Goal: Task Accomplishment & Management: Use online tool/utility

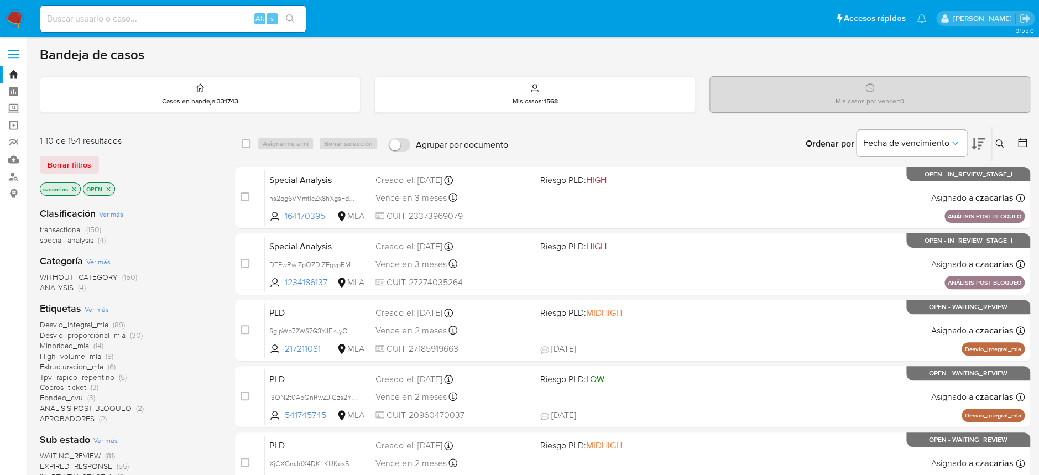
click at [101, 20] on input at bounding box center [172, 19] width 265 height 14
paste input "tFV4tox7duA2JLq0RDVwtYss"
type input "tFV4tox7duA2JLq0RDVwtYss"
click at [291, 22] on icon "search-icon" at bounding box center [290, 18] width 9 height 9
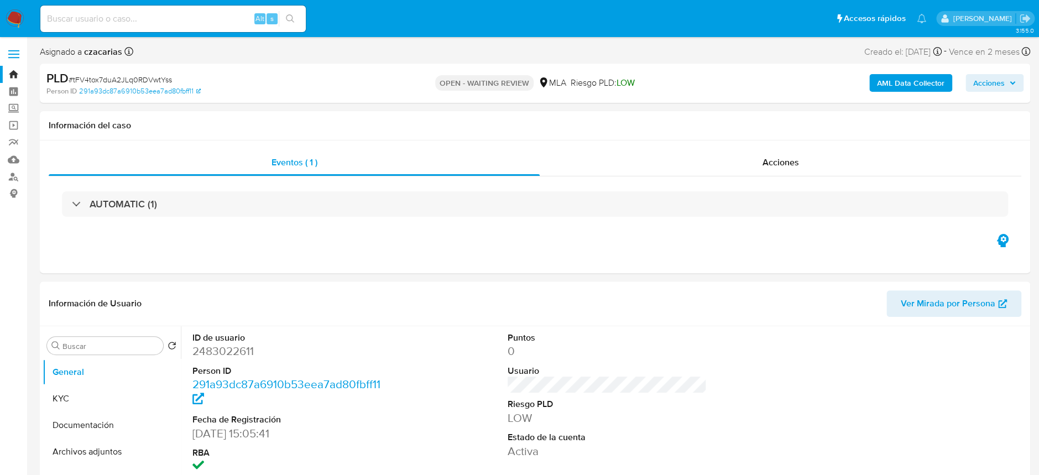
select select "10"
click at [118, 89] on link "291a93dc87a6910b53eea7ad80fbff11" at bounding box center [140, 91] width 122 height 10
click at [153, 76] on span "# tFV4tox7duA2JLq0RDVwtYss" at bounding box center [120, 79] width 103 height 11
copy span "tFV4tox7duA2JLq0RDVwtYss"
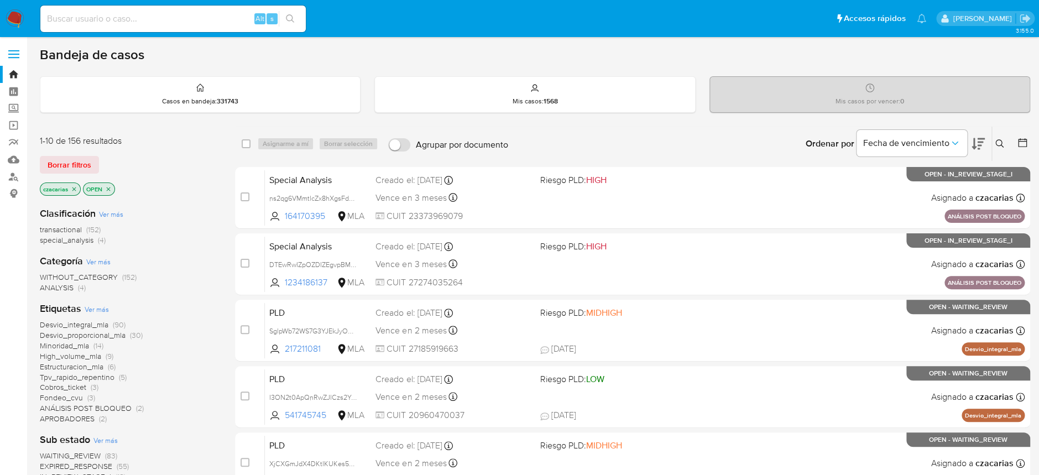
click at [992, 140] on button at bounding box center [1001, 143] width 18 height 13
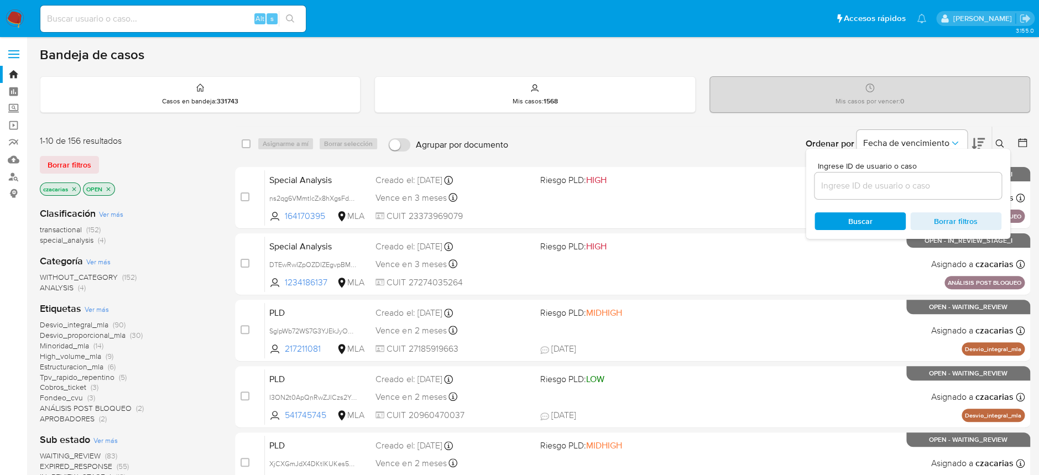
click at [945, 193] on div at bounding box center [907, 185] width 187 height 27
click at [941, 186] on input at bounding box center [907, 186] width 187 height 14
paste input "tFV4tox7duA2JLq0RDVwtYss"
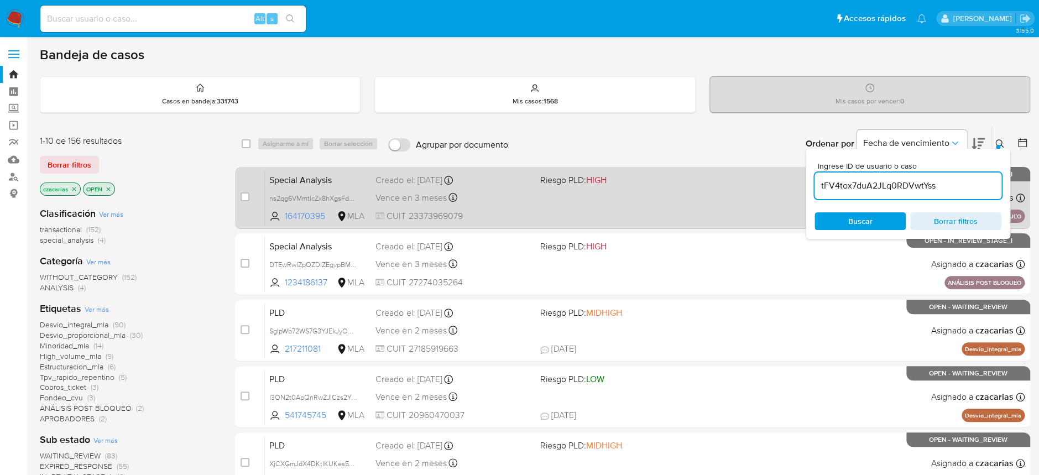
type input "tFV4tox7duA2JLq0RDVwtYss"
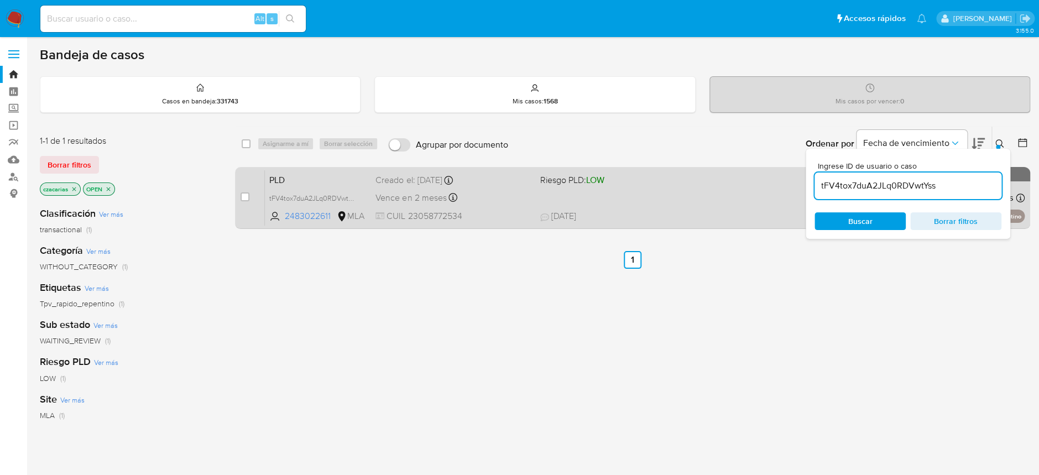
click at [250, 201] on div "case-item-checkbox No es posible asignar el caso" at bounding box center [252, 198] width 24 height 56
click at [245, 197] on input "checkbox" at bounding box center [244, 196] width 9 height 9
checkbox input "true"
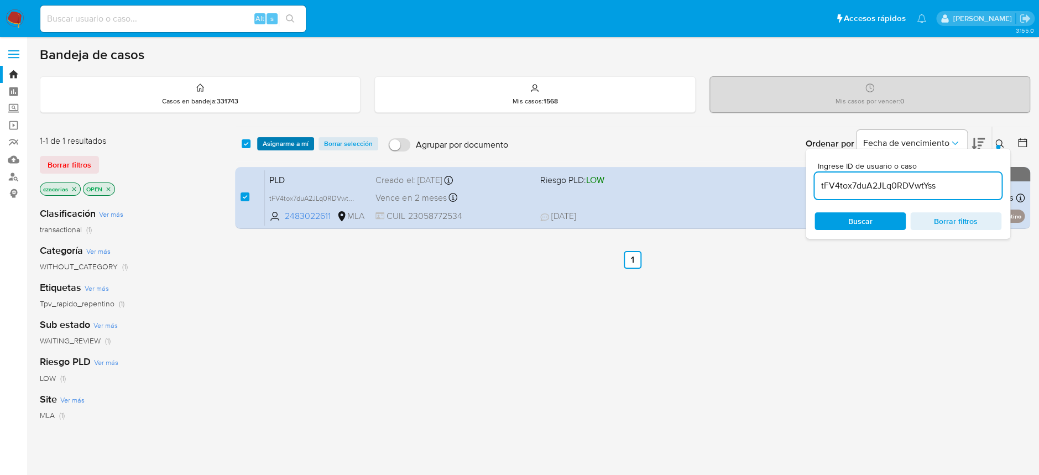
click at [280, 140] on span "Asignarme a mí" at bounding box center [286, 143] width 46 height 11
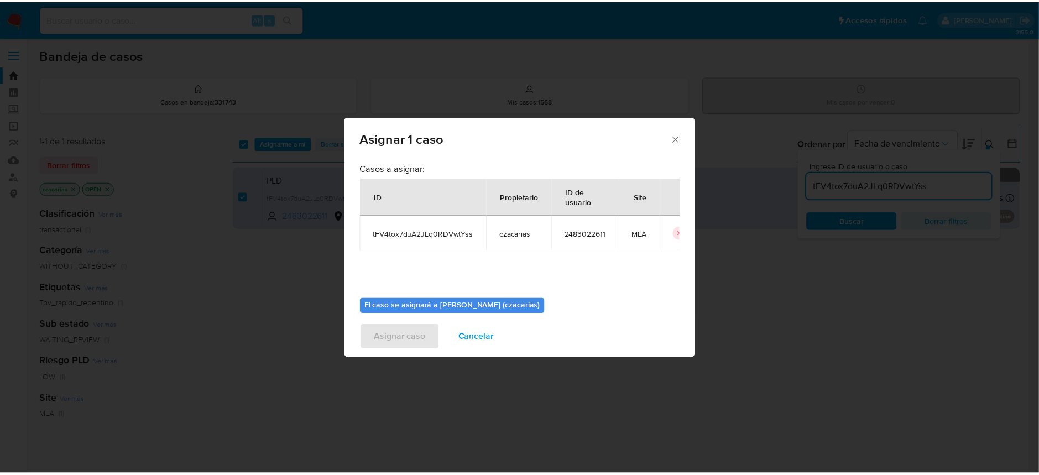
scroll to position [56, 0]
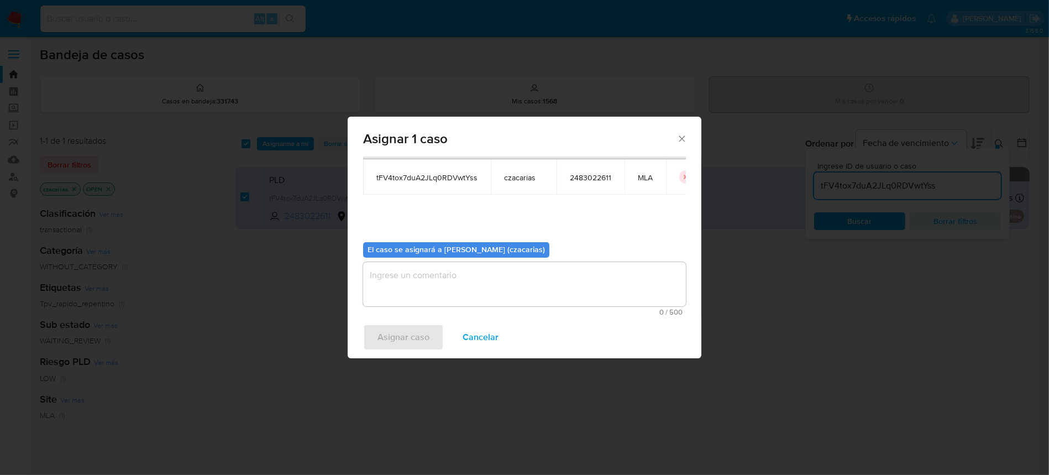
click at [465, 289] on textarea "assign-modal" at bounding box center [524, 284] width 323 height 44
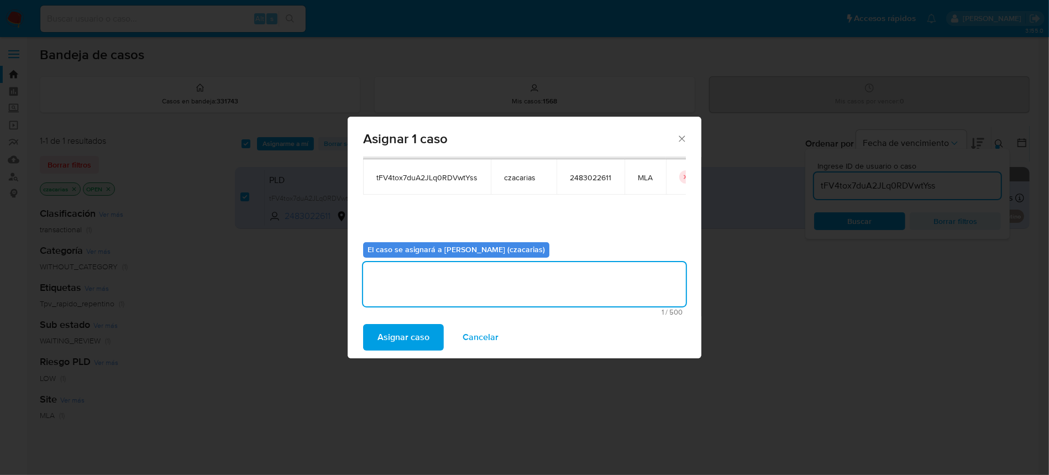
click at [427, 329] on span "Asignar caso" at bounding box center [404, 337] width 52 height 24
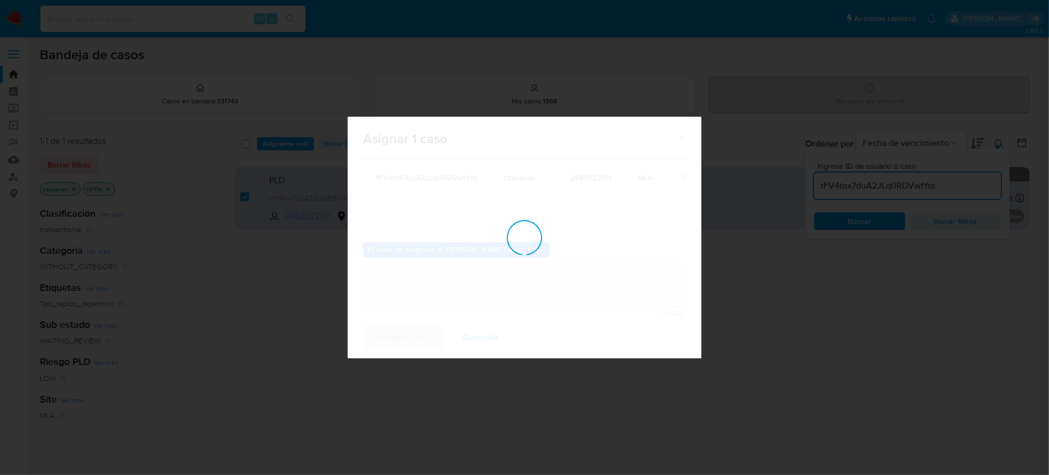
checkbox input "false"
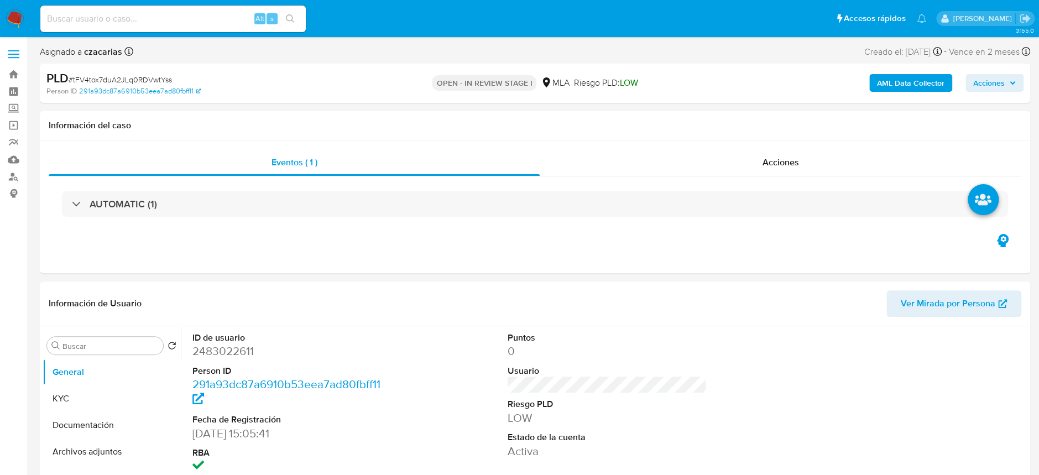
select select "10"
click at [192, 349] on dd "2483022611" at bounding box center [291, 350] width 199 height 15
copy dd "2483022611"
click at [226, 351] on dd "2483022611" at bounding box center [291, 350] width 199 height 15
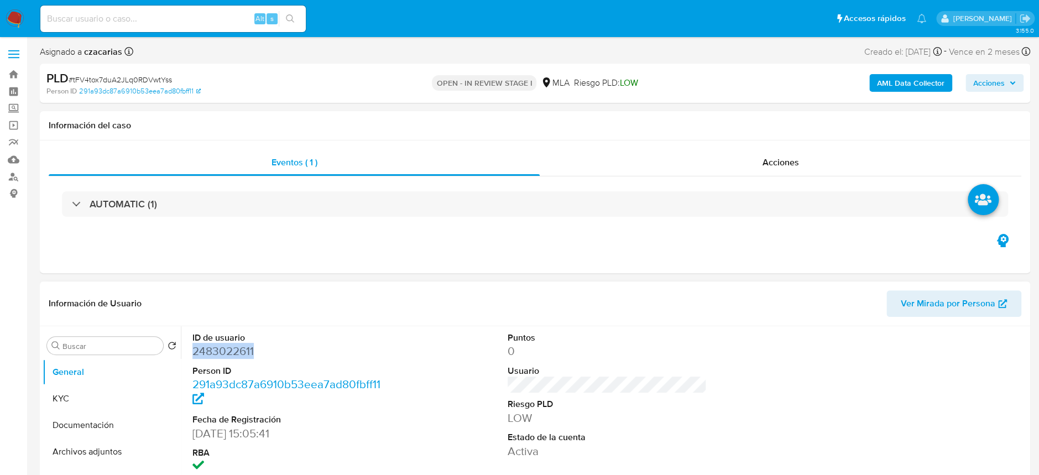
click at [226, 351] on dd "2483022611" at bounding box center [291, 350] width 199 height 15
click at [108, 398] on button "KYC" at bounding box center [107, 398] width 129 height 27
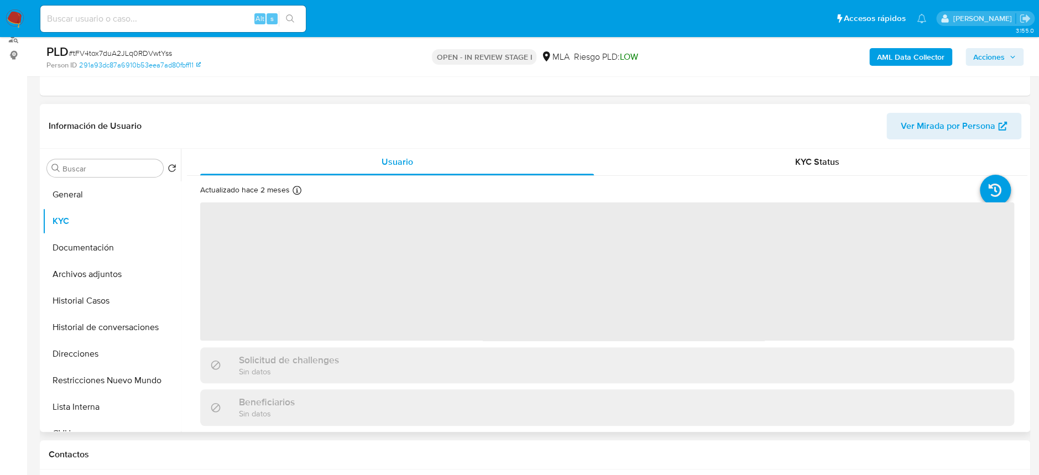
scroll to position [147, 0]
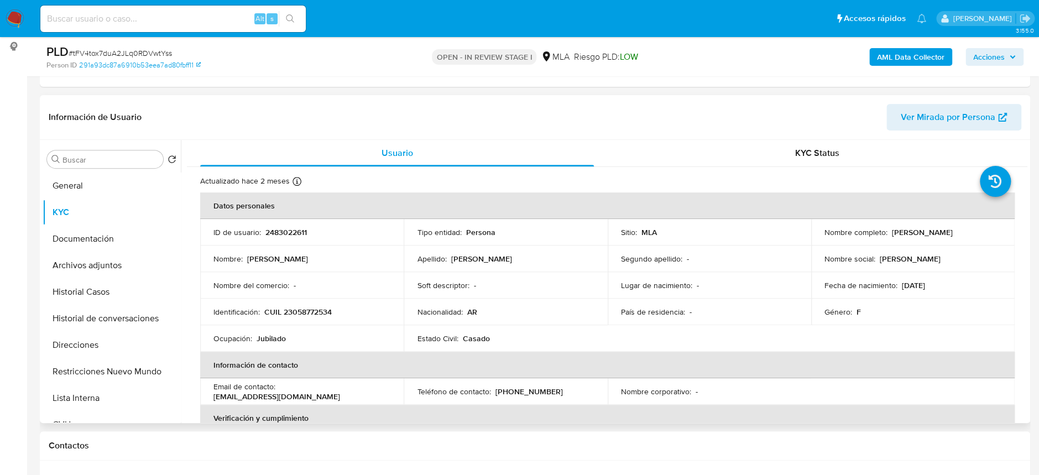
drag, startPoint x: 325, startPoint y: 301, endPoint x: 322, endPoint y: 311, distance: 10.3
click at [326, 301] on td "Identificación : CUIL 23058772534" at bounding box center [301, 312] width 203 height 27
click at [322, 316] on p "CUIL 23058772534" at bounding box center [297, 312] width 67 height 10
copy p "23058772534"
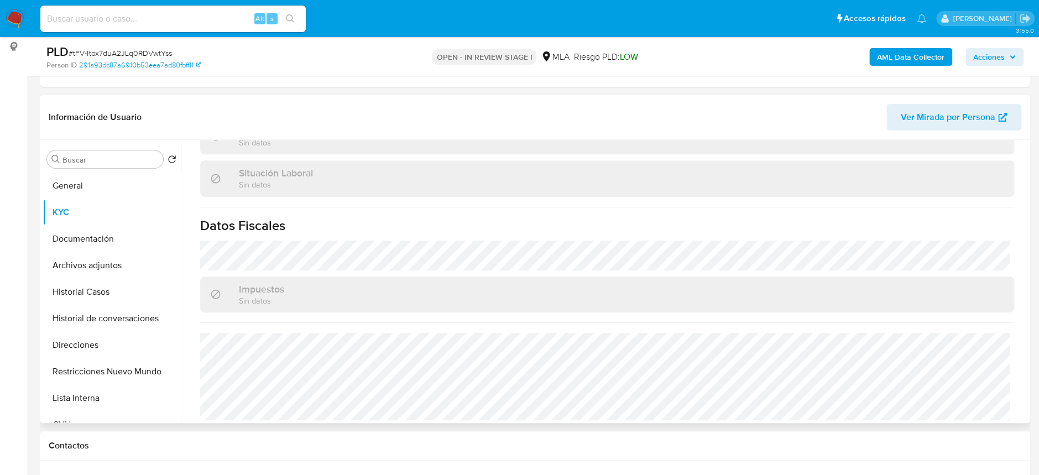
scroll to position [572, 0]
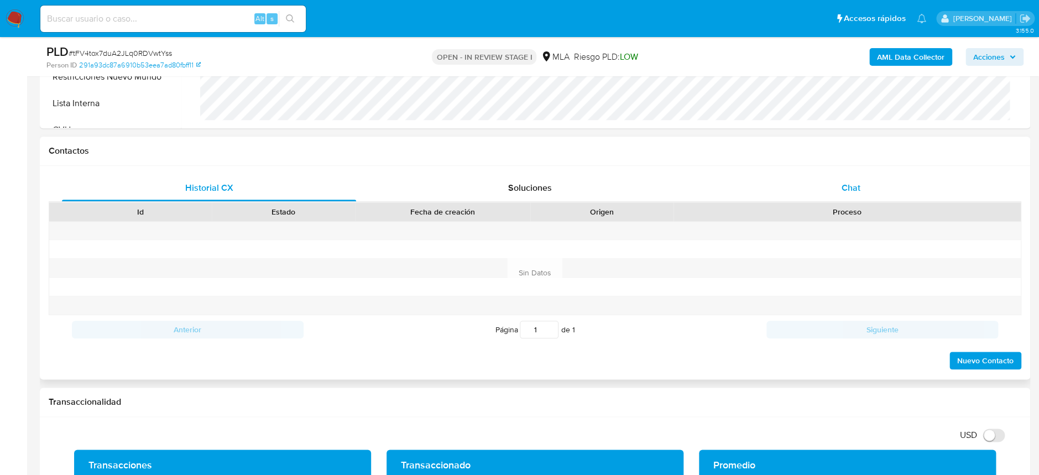
click at [851, 188] on span "Chat" at bounding box center [850, 187] width 19 height 13
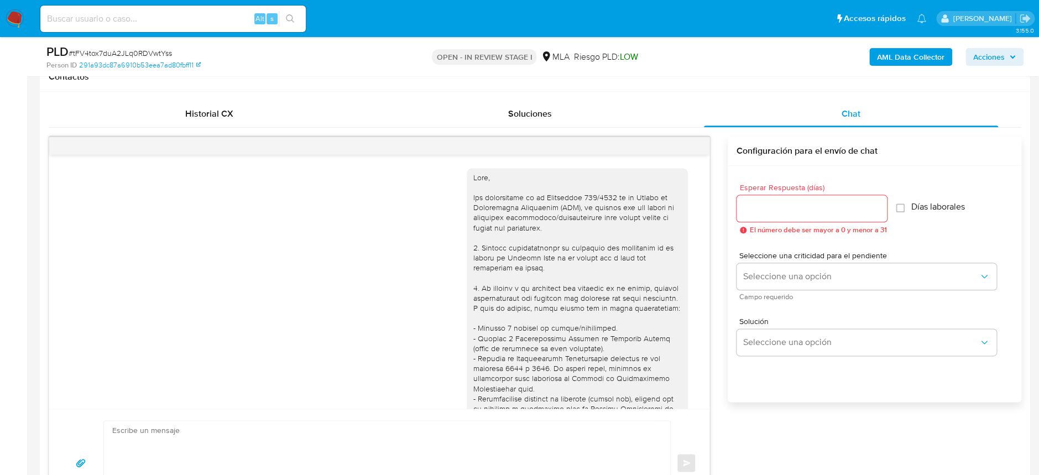
scroll to position [748, 0]
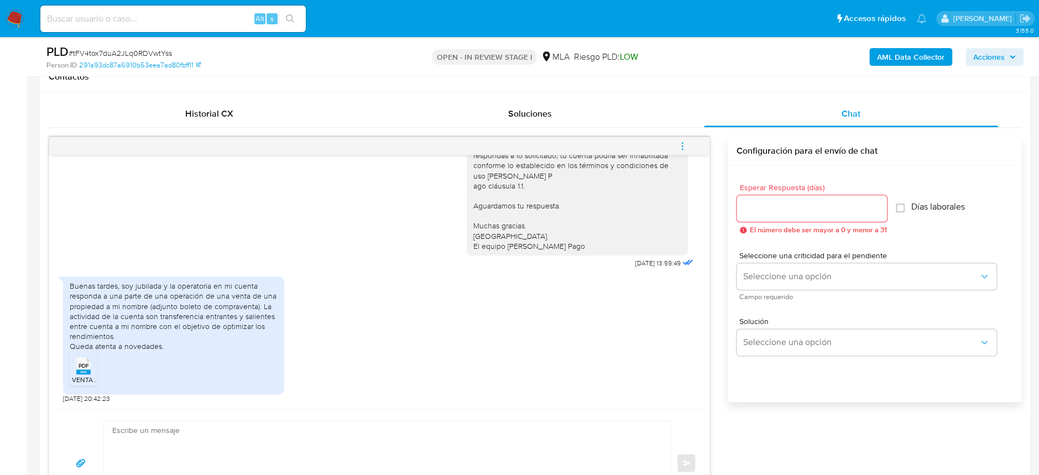
click at [92, 372] on div "PDF PDF" at bounding box center [83, 365] width 23 height 22
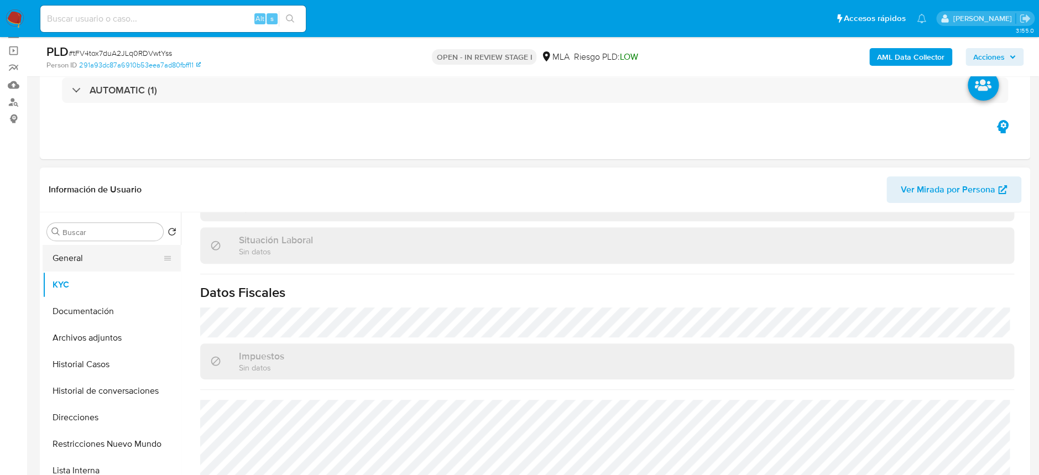
scroll to position [74, 0]
click at [106, 344] on button "Archivos adjuntos" at bounding box center [107, 339] width 129 height 27
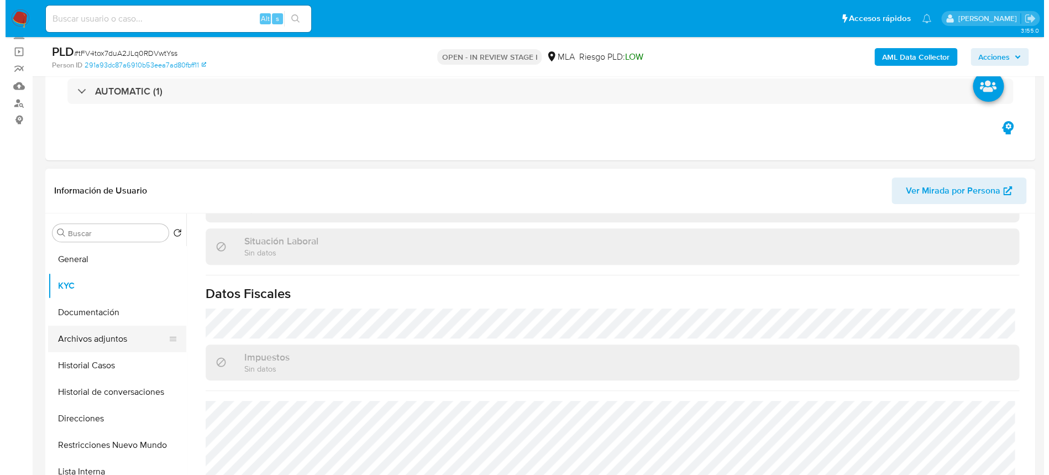
scroll to position [0, 0]
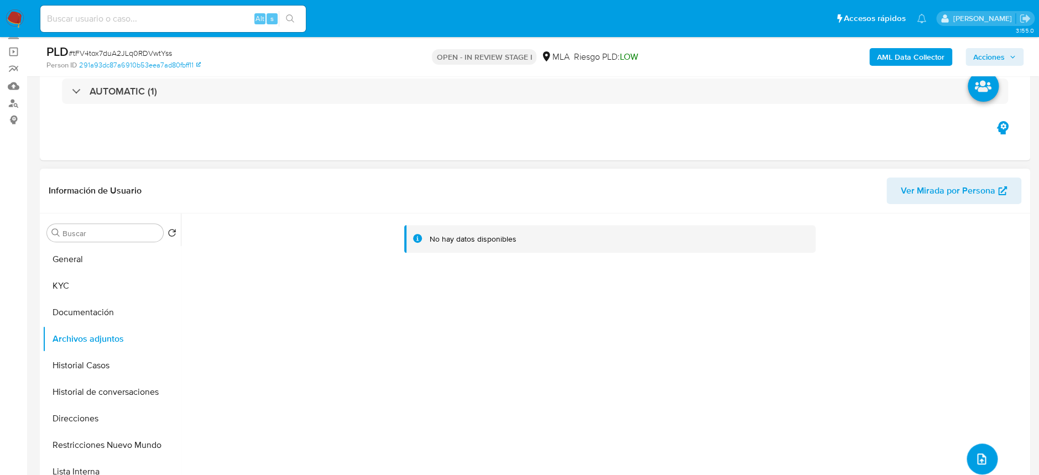
click at [982, 460] on icon "upload-file" at bounding box center [981, 458] width 13 height 13
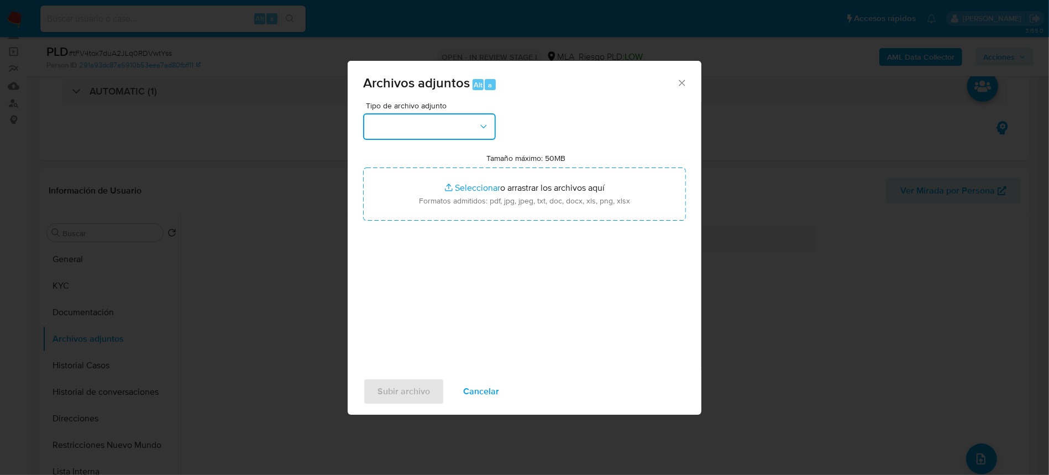
click at [444, 127] on button "button" at bounding box center [429, 126] width 133 height 27
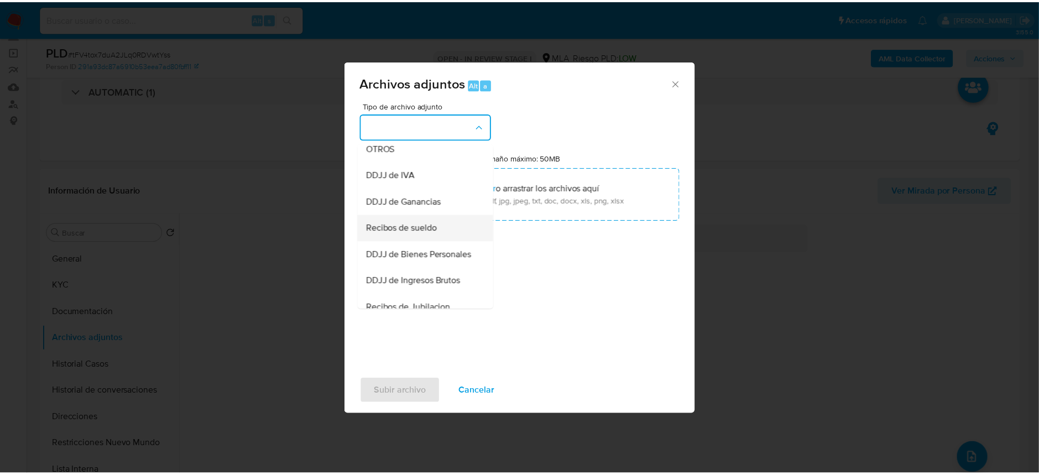
scroll to position [221, 0]
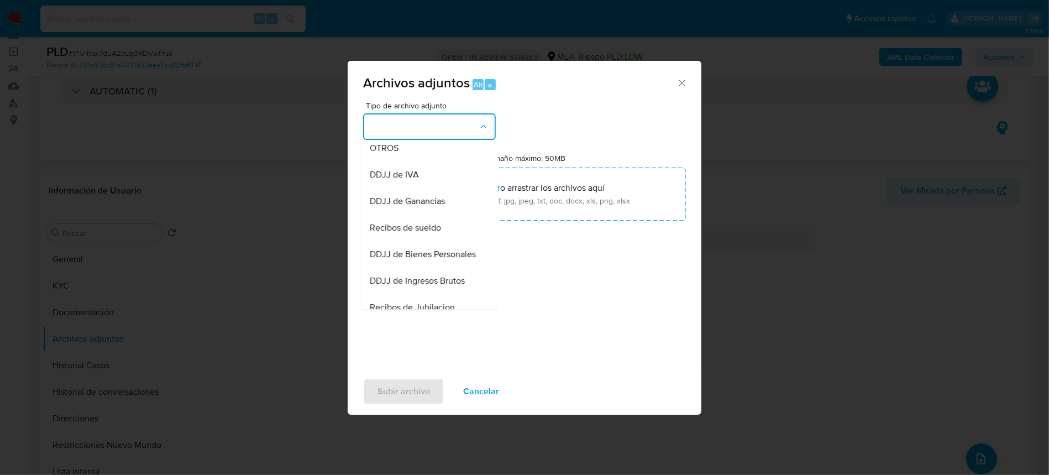
click at [417, 160] on div "OTROS" at bounding box center [426, 148] width 113 height 27
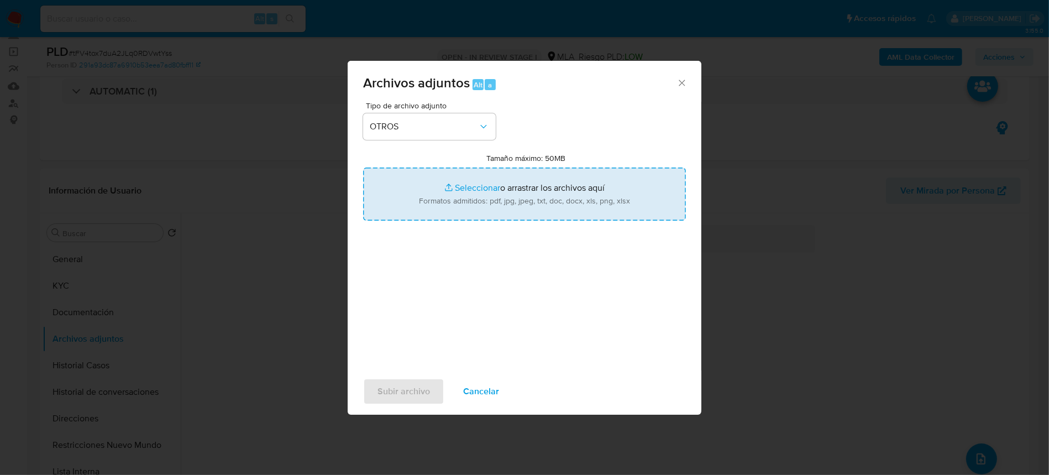
type input "C:\fakepath\Movimientos-2483022611.xlsx"
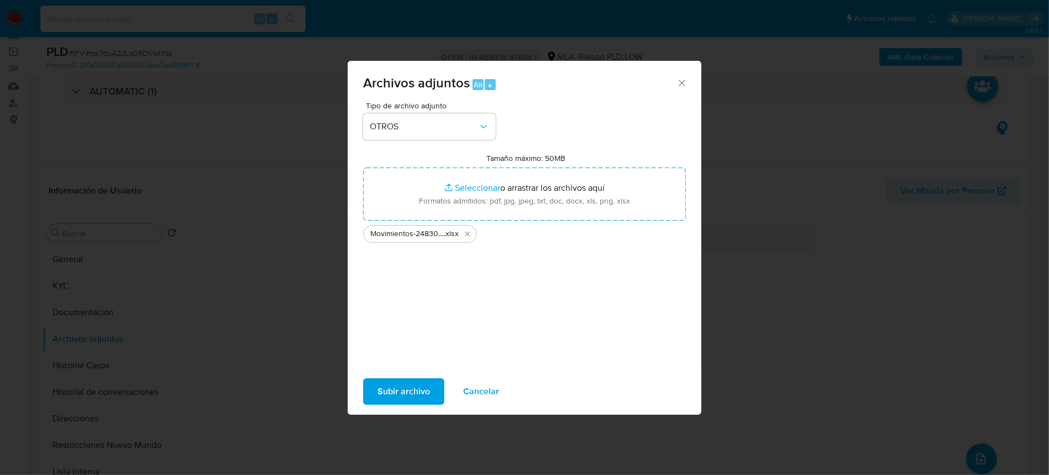
click at [407, 383] on span "Subir archivo" at bounding box center [404, 391] width 53 height 24
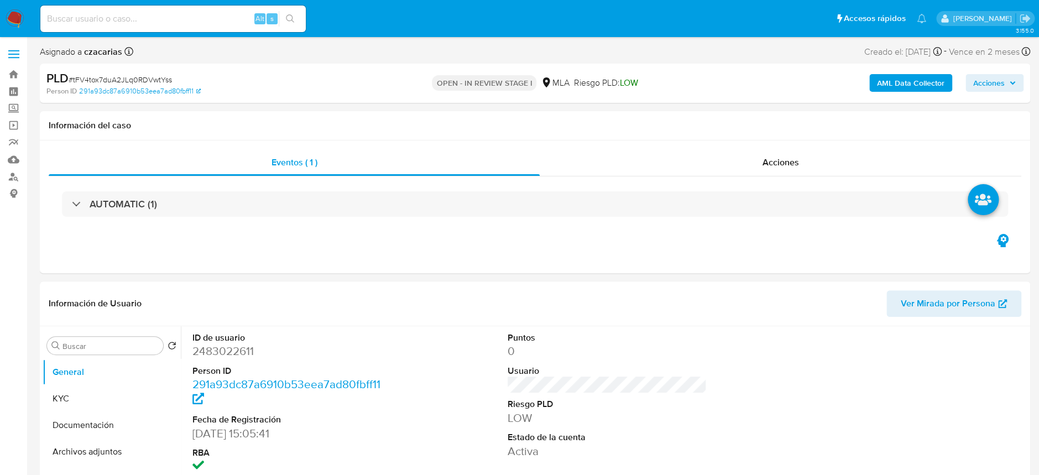
select select "10"
click at [98, 380] on button "Archivos adjuntos" at bounding box center [107, 378] width 129 height 27
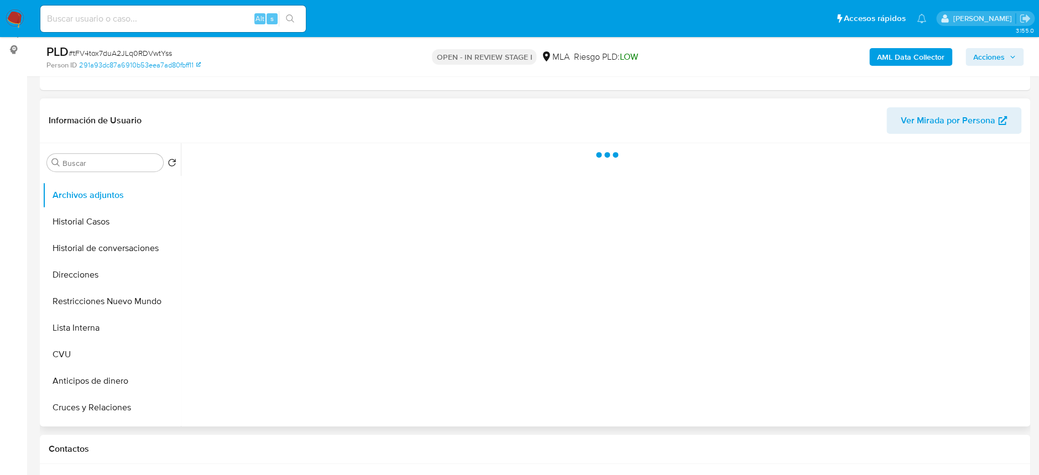
scroll to position [221, 0]
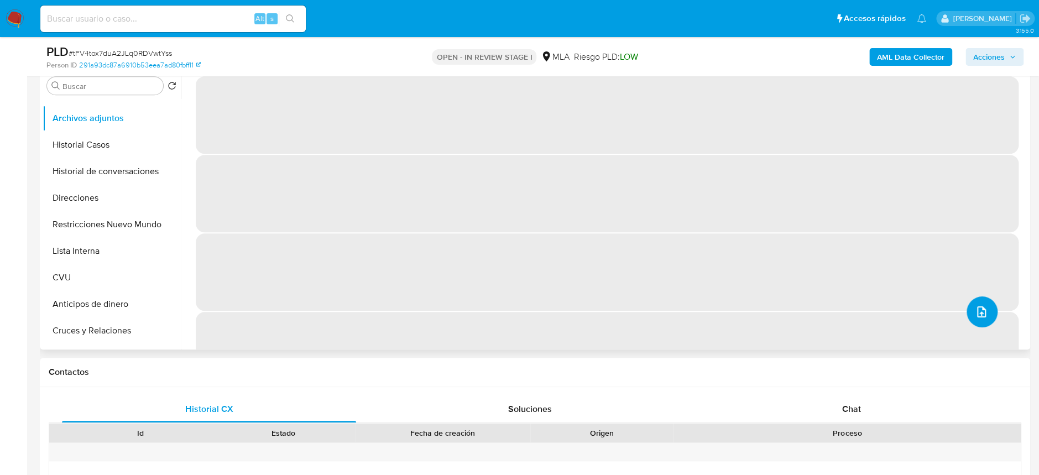
click at [979, 322] on button "upload-file" at bounding box center [981, 311] width 31 height 31
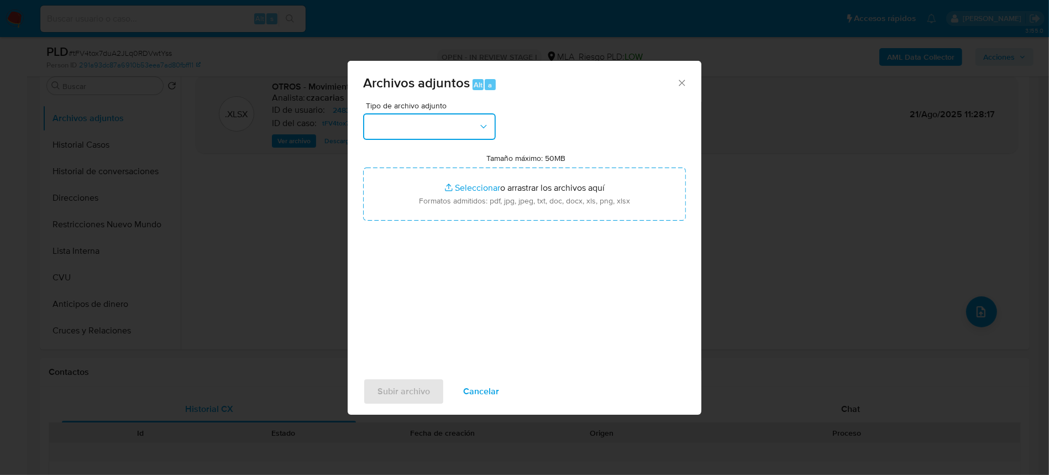
click at [384, 123] on button "button" at bounding box center [429, 126] width 133 height 27
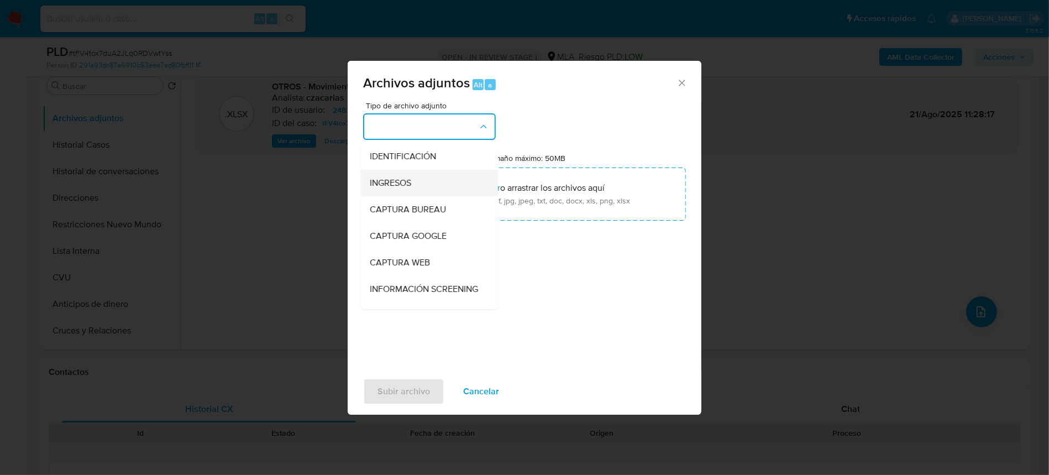
click at [408, 180] on span "INGRESOS" at bounding box center [390, 182] width 41 height 11
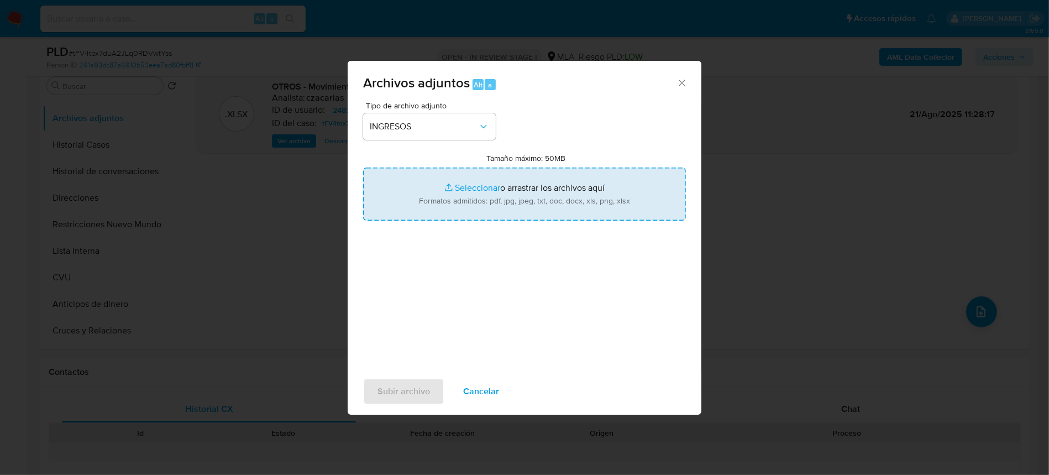
type input "C:\fakepath\Escritura venta.pdf"
click at [385, 391] on span "Subir archivo" at bounding box center [404, 391] width 53 height 24
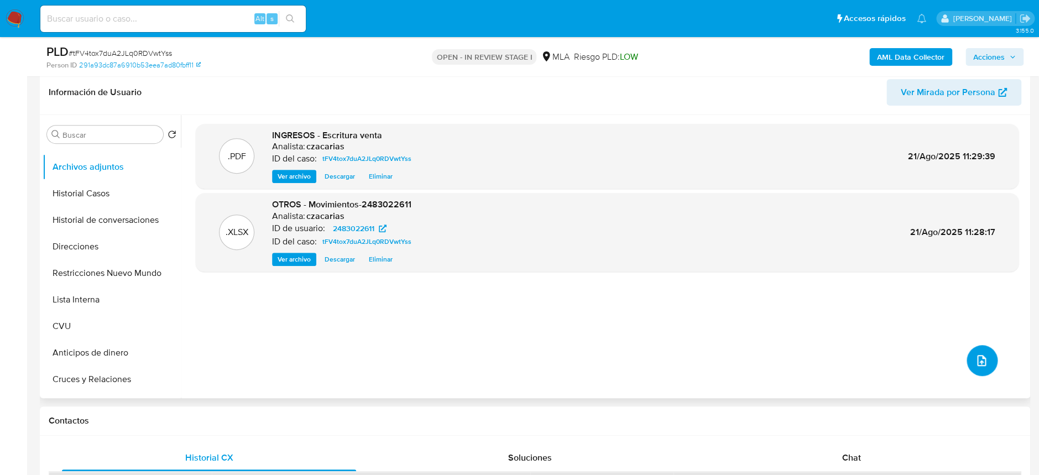
scroll to position [147, 0]
